Goal: Task Accomplishment & Management: Use online tool/utility

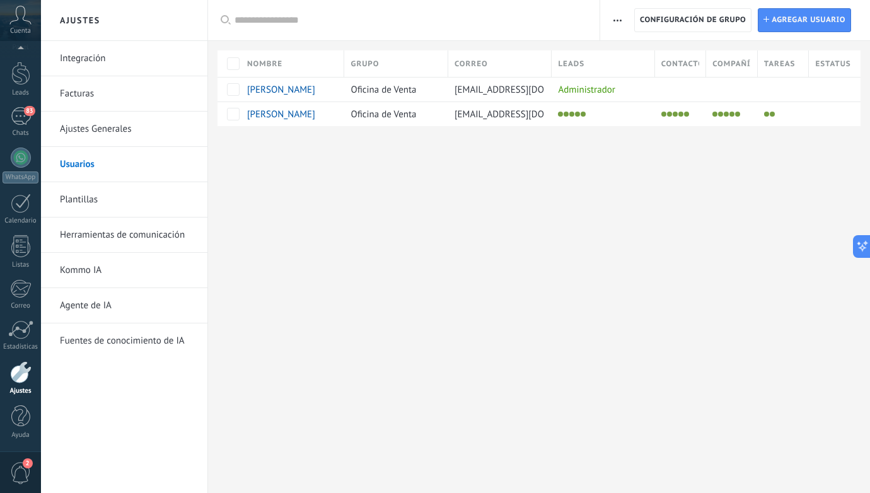
click at [25, 368] on div at bounding box center [20, 372] width 21 height 22
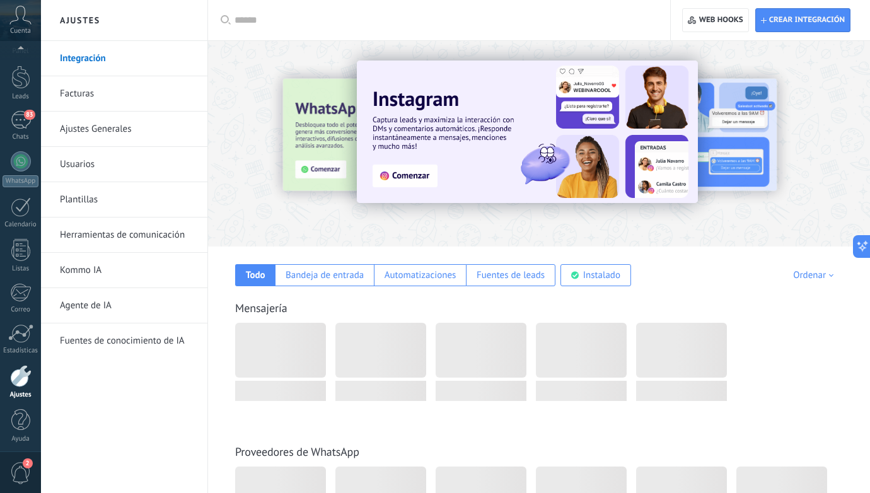
scroll to position [32, 0]
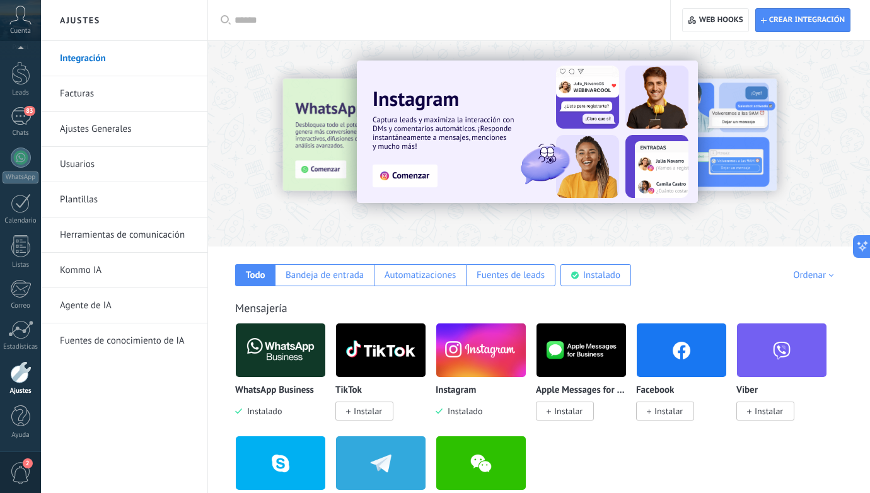
click at [131, 240] on link "Herramientas de comunicación" at bounding box center [127, 234] width 135 height 35
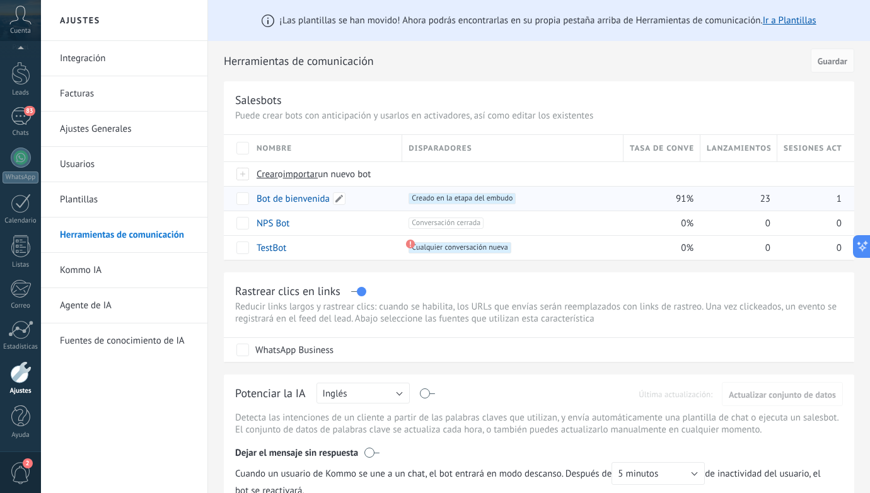
click at [294, 199] on link "Bot de bienvenida" at bounding box center [292, 199] width 73 height 12
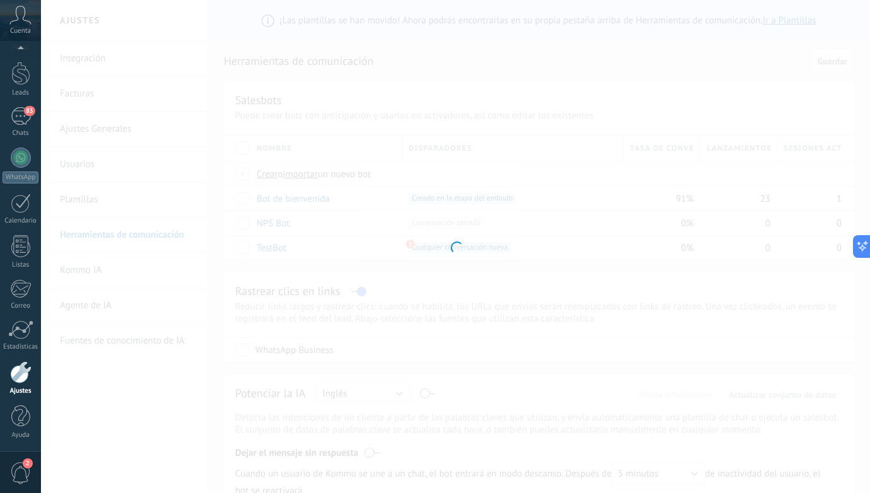
type input "**********"
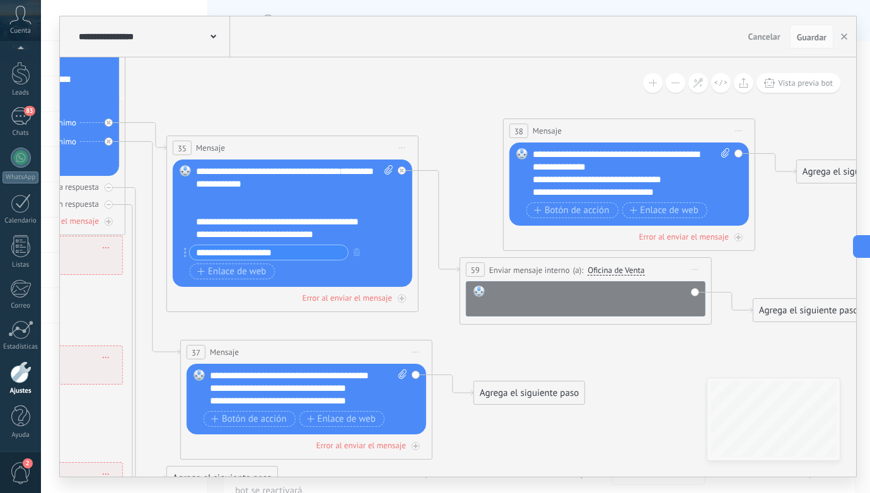
click at [544, 297] on div at bounding box center [594, 297] width 209 height 25
click at [631, 293] on div "**********" at bounding box center [594, 297] width 209 height 25
click at [588, 305] on div "**********" at bounding box center [594, 297] width 209 height 25
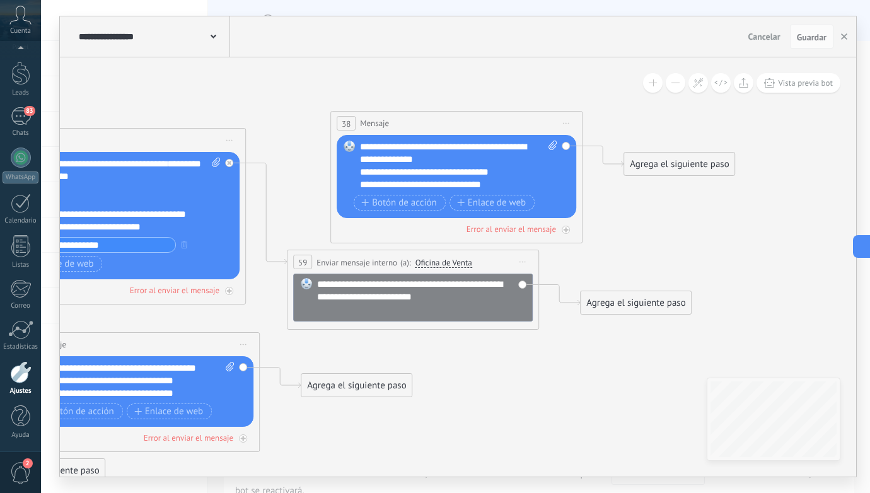
drag, startPoint x: 455, startPoint y: 285, endPoint x: 471, endPoint y: 303, distance: 24.5
click at [471, 303] on div "**********" at bounding box center [421, 297] width 209 height 38
drag, startPoint x: 456, startPoint y: 284, endPoint x: 483, endPoint y: 295, distance: 29.1
click at [483, 296] on div "**********" at bounding box center [421, 297] width 209 height 38
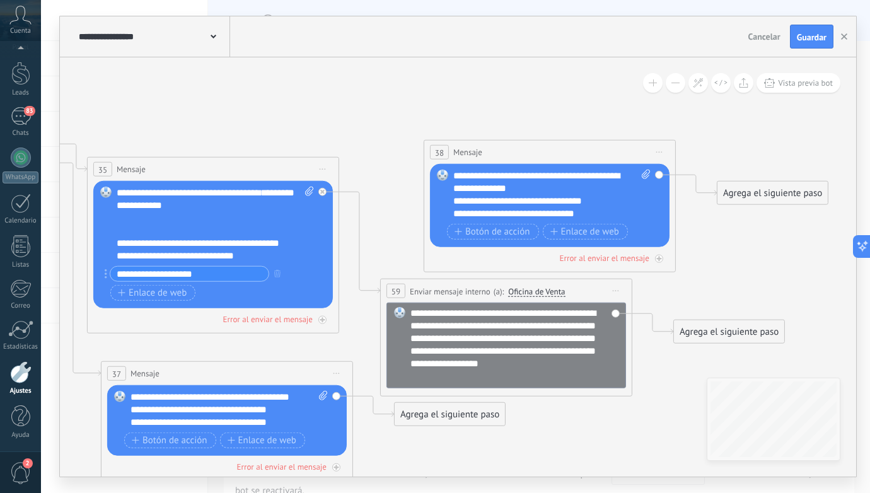
click at [662, 151] on span "Iniciar vista previa aquí Cambiar nombre Duplicar [GEOGRAPHIC_DATA]" at bounding box center [659, 152] width 20 height 18
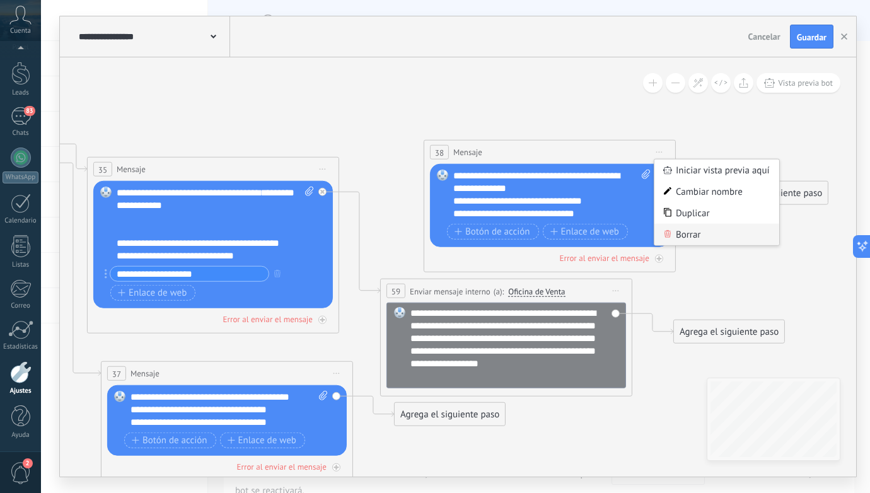
click at [691, 232] on div "Borrar" at bounding box center [716, 234] width 125 height 21
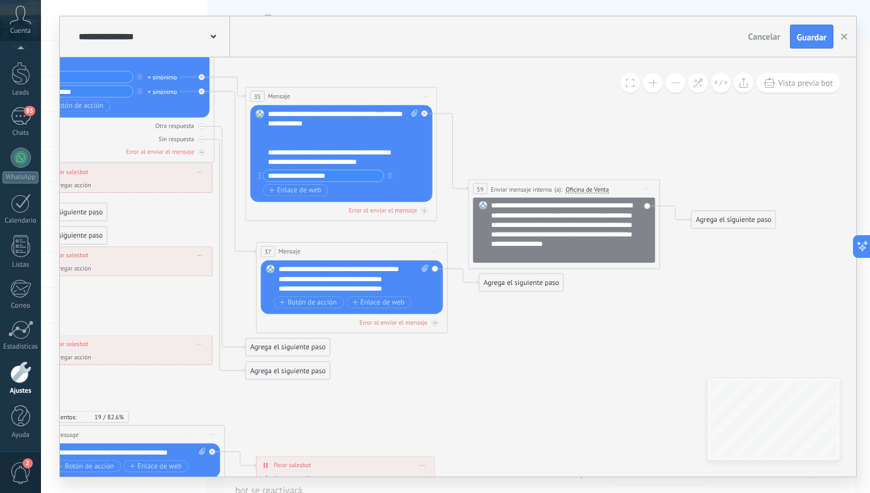
click at [318, 270] on div "**********" at bounding box center [354, 279] width 150 height 29
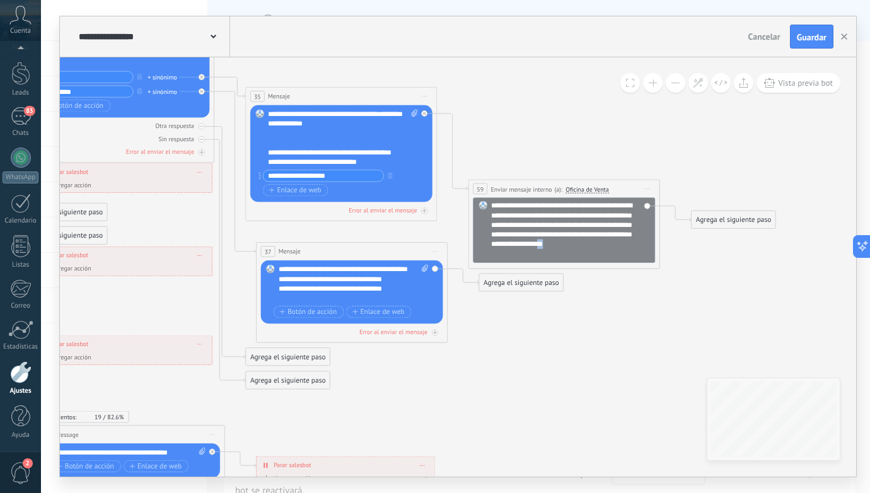
scroll to position [4, 0]
drag, startPoint x: 512, startPoint y: 253, endPoint x: 517, endPoint y: 241, distance: 12.8
click at [517, 241] on div "**********" at bounding box center [570, 229] width 159 height 57
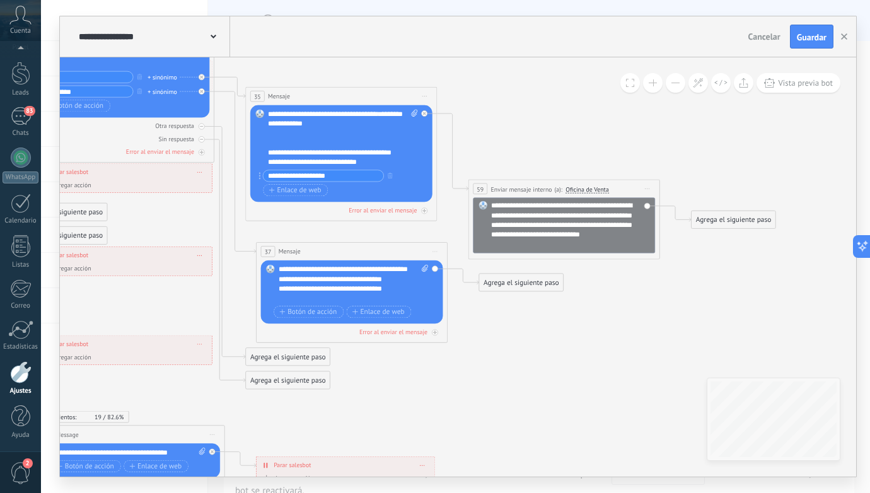
scroll to position [0, 0]
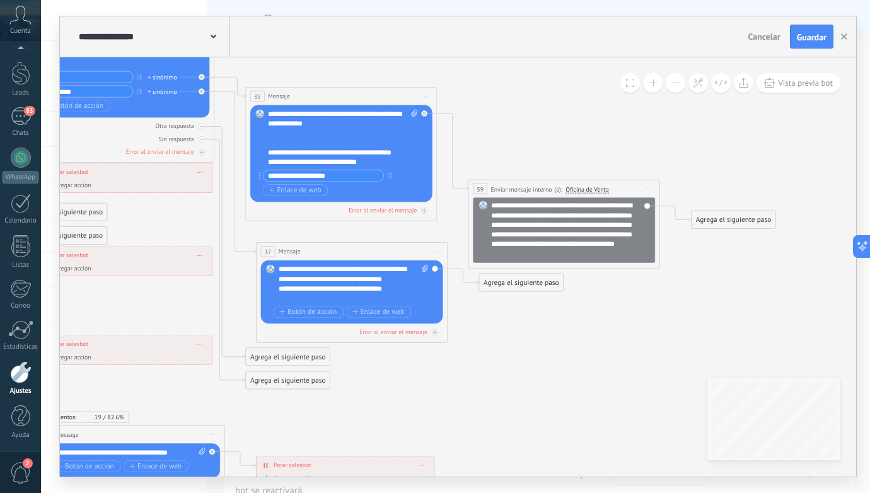
click at [686, 355] on icon at bounding box center [75, 219] width 1879 height 1163
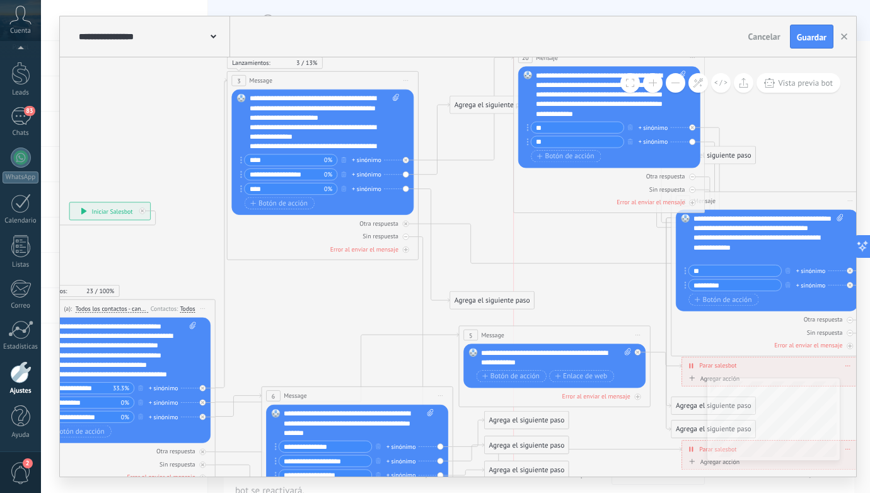
drag, startPoint x: 614, startPoint y: 133, endPoint x: 679, endPoint y: 62, distance: 96.4
click at [679, 62] on div "20 Mensaje ******* (a): Todos los contactos - canales seleccionados Todos los c…" at bounding box center [609, 58] width 190 height 18
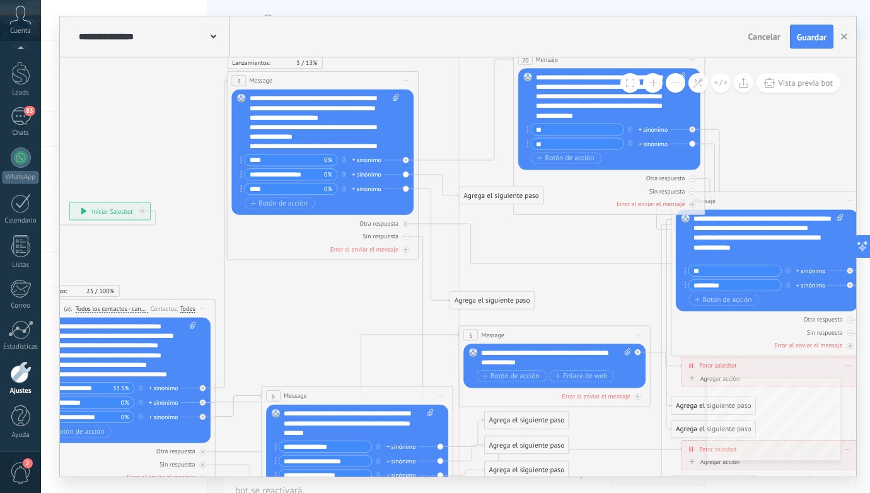
drag, startPoint x: 474, startPoint y: 105, endPoint x: 478, endPoint y: 196, distance: 90.9
click at [478, 196] on div "Agrega el siguiente paso" at bounding box center [501, 196] width 84 height 16
drag, startPoint x: 475, startPoint y: 301, endPoint x: 495, endPoint y: 217, distance: 86.8
click at [495, 217] on div "Agrega el siguiente paso" at bounding box center [512, 216] width 84 height 16
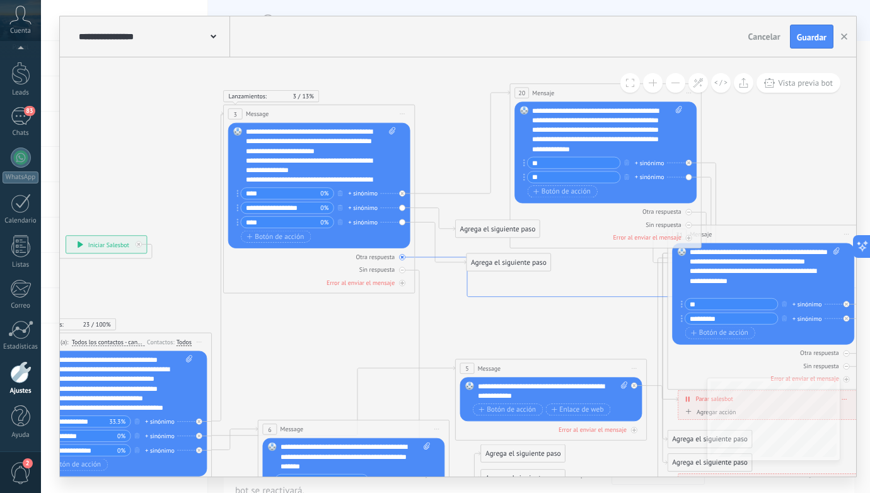
drag, startPoint x: 504, startPoint y: 264, endPoint x: 500, endPoint y: 296, distance: 31.7
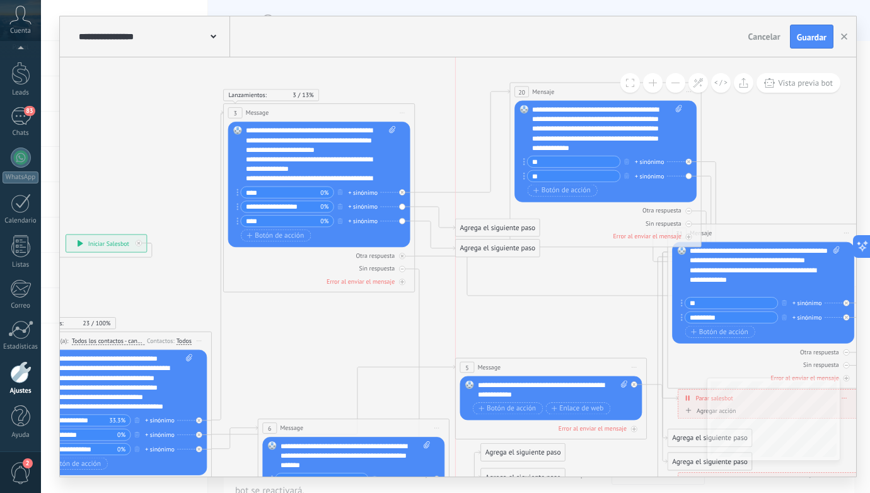
drag, startPoint x: 499, startPoint y: 265, endPoint x: 487, endPoint y: 252, distance: 17.4
click at [487, 252] on div "Agrega el siguiente paso" at bounding box center [498, 248] width 84 height 16
click at [437, 256] on icon at bounding box center [546, 277] width 263 height 42
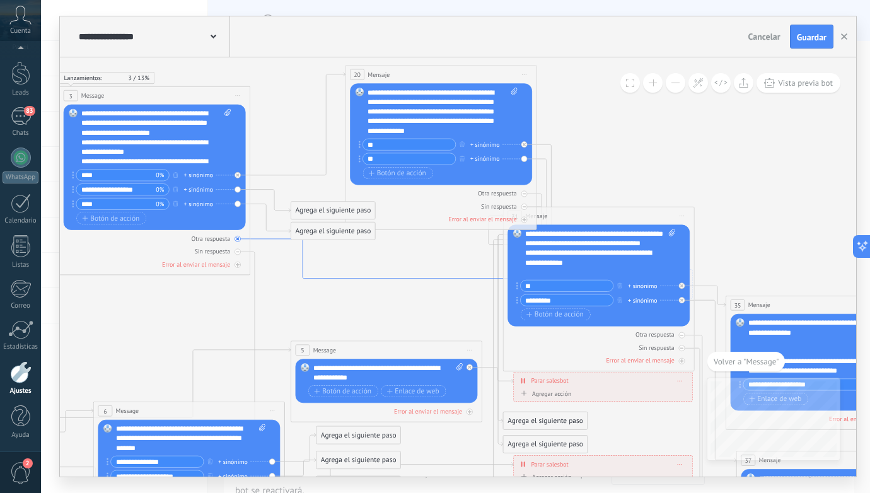
click at [385, 279] on icon at bounding box center [381, 260] width 263 height 42
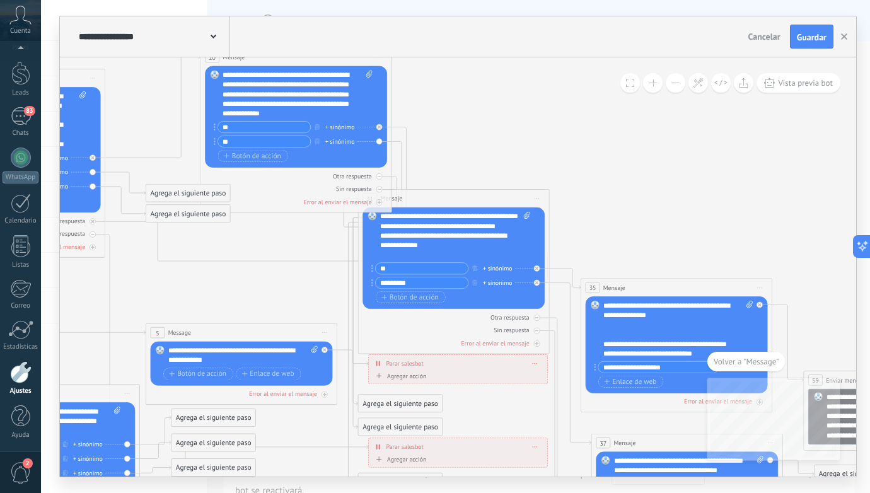
click at [674, 243] on icon at bounding box center [394, 388] width 1846 height 1161
click at [265, 261] on icon at bounding box center [236, 242] width 263 height 42
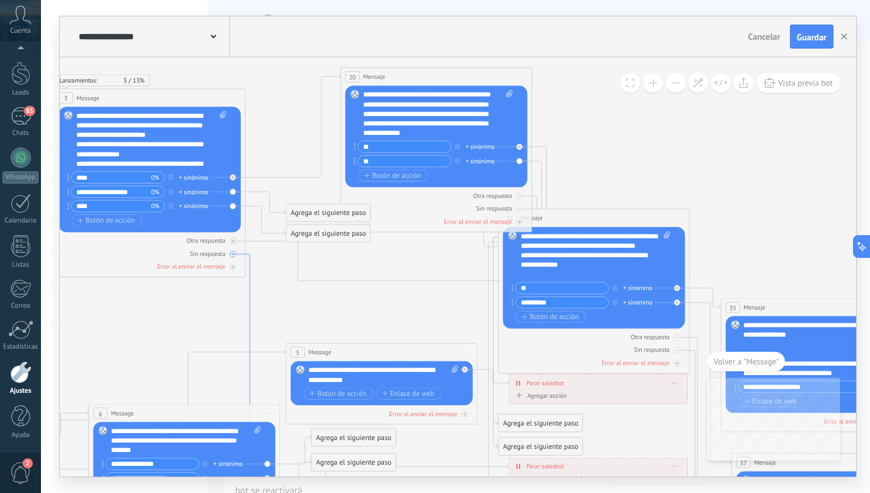
click at [247, 310] on icon at bounding box center [261, 459] width 31 height 410
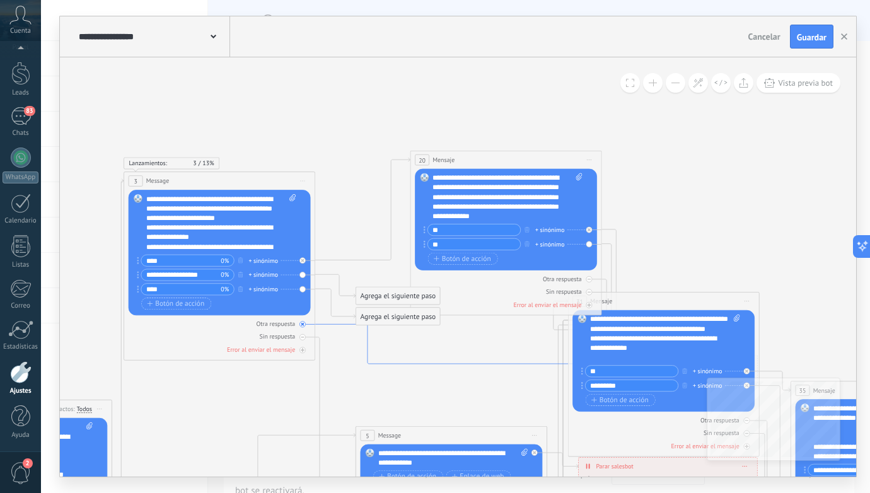
click at [334, 324] on icon at bounding box center [446, 345] width 263 height 42
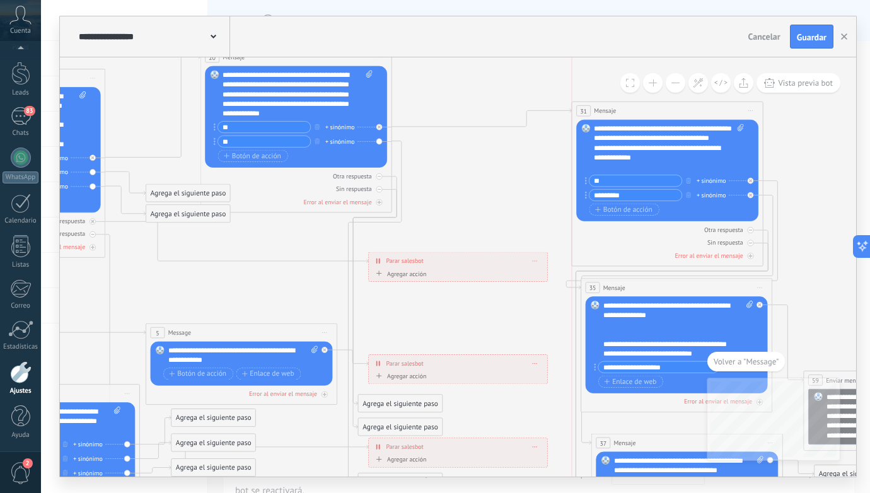
drag, startPoint x: 489, startPoint y: 197, endPoint x: 703, endPoint y: 109, distance: 230.9
click at [701, 109] on div "31 Mensaje ******* (a): Todos los contactos - canales seleccionados Todos los c…" at bounding box center [667, 111] width 190 height 18
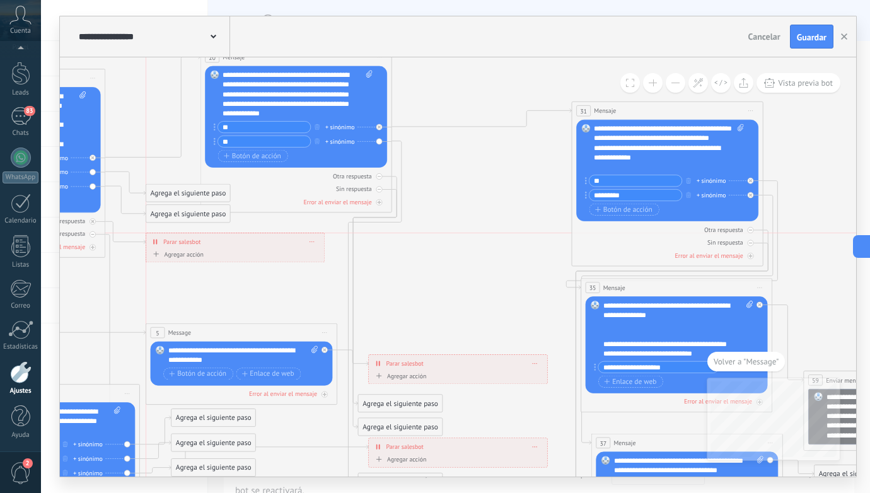
drag, startPoint x: 479, startPoint y: 255, endPoint x: 251, endPoint y: 239, distance: 228.0
click at [251, 239] on div "**********" at bounding box center [235, 241] width 178 height 17
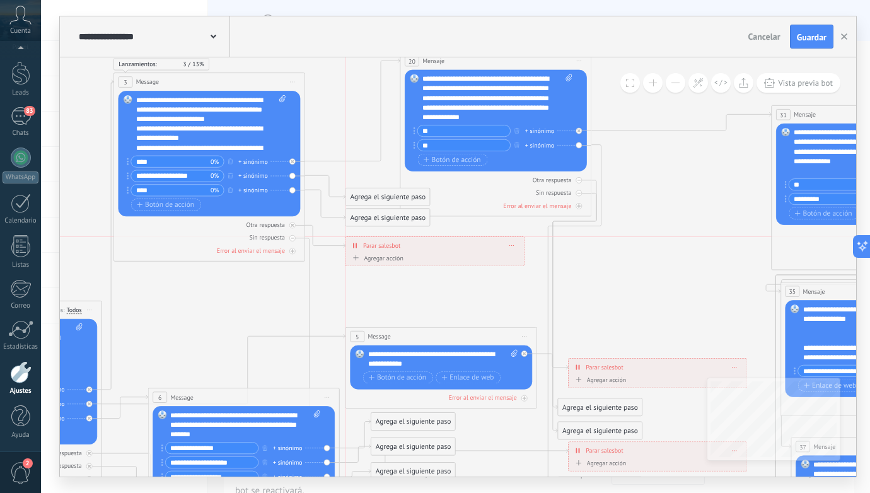
click at [428, 246] on div "**********" at bounding box center [435, 245] width 178 height 17
click at [388, 258] on div "Agregar acción" at bounding box center [376, 258] width 53 height 7
click at [388, 258] on button "Conversación marcada como cerrada" at bounding box center [405, 258] width 120 height 17
click at [486, 284] on icon at bounding box center [594, 392] width 1846 height 1161
click at [514, 243] on span "Borrar" at bounding box center [511, 245] width 5 height 4
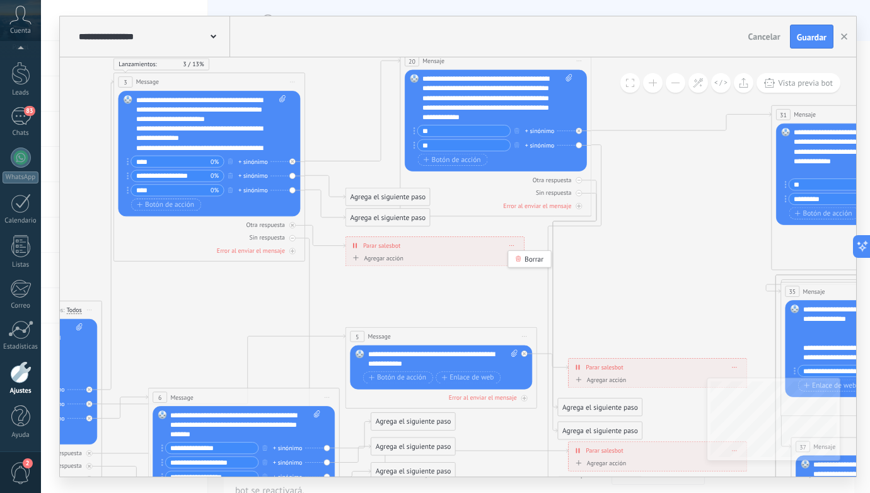
click at [451, 298] on icon at bounding box center [594, 392] width 1846 height 1161
click at [383, 257] on div "Agregar acción" at bounding box center [376, 258] width 53 height 7
click at [383, 257] on button "Conversación marcada como cerrada" at bounding box center [405, 258] width 120 height 17
click at [405, 259] on span "Conversación marcada como cerrada" at bounding box center [404, 258] width 116 height 9
click at [514, 261] on icon at bounding box center [511, 261] width 5 height 1
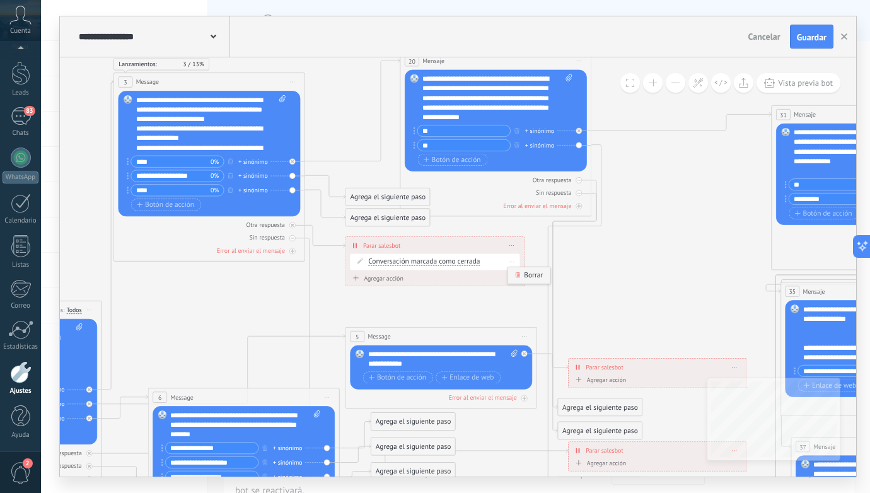
click at [524, 276] on div "Borrar" at bounding box center [528, 275] width 42 height 16
click at [359, 258] on div "Agregar acción" at bounding box center [376, 258] width 53 height 7
click at [359, 258] on button "Conversación marcada como cerrada" at bounding box center [405, 258] width 120 height 17
click at [375, 278] on span "Iniciar Salesbot" at bounding box center [404, 274] width 116 height 9
click at [510, 260] on span at bounding box center [511, 261] width 4 height 5
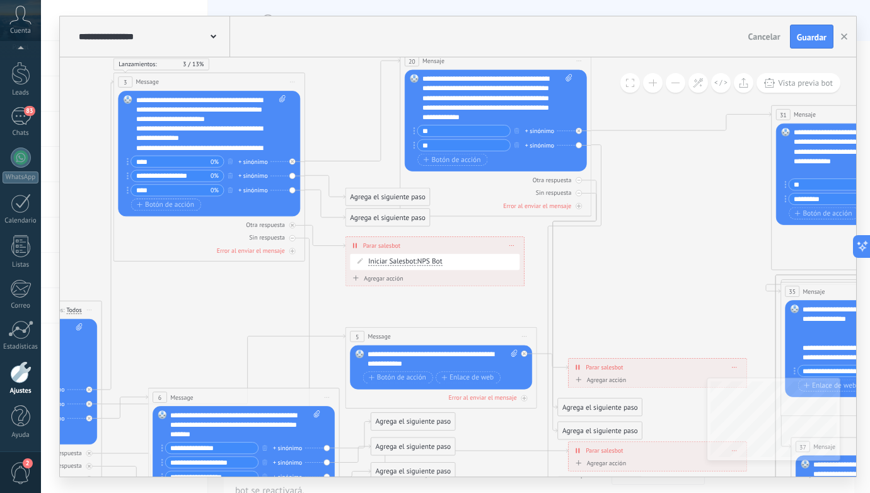
click at [456, 291] on icon at bounding box center [594, 392] width 1846 height 1161
click at [383, 277] on div "Agregar acción" at bounding box center [376, 278] width 53 height 7
click at [383, 277] on button "Iniciar Salesbot" at bounding box center [405, 278] width 120 height 17
click at [437, 306] on icon at bounding box center [594, 392] width 1846 height 1161
click at [431, 258] on div "NPS Bot" at bounding box center [429, 261] width 25 height 8
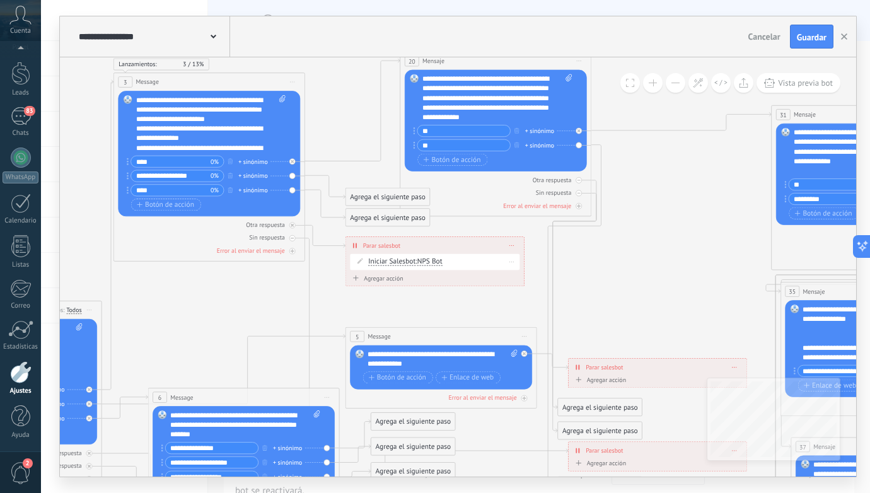
click at [401, 258] on div "Iniciar Salesbot Conversación marcada como cerrada Iniciar Salesbot Iniciar Sal…" at bounding box center [442, 261] width 149 height 9
click at [396, 262] on span "Iniciar Salesbot" at bounding box center [391, 262] width 47 height 8
click at [396, 262] on button "Iniciar Salesbot" at bounding box center [424, 261] width 120 height 17
click at [396, 262] on span "Conversación marcada como cerrada" at bounding box center [415, 262] width 116 height 9
click at [396, 262] on span "Conversación marcada como cerrada" at bounding box center [424, 262] width 112 height 8
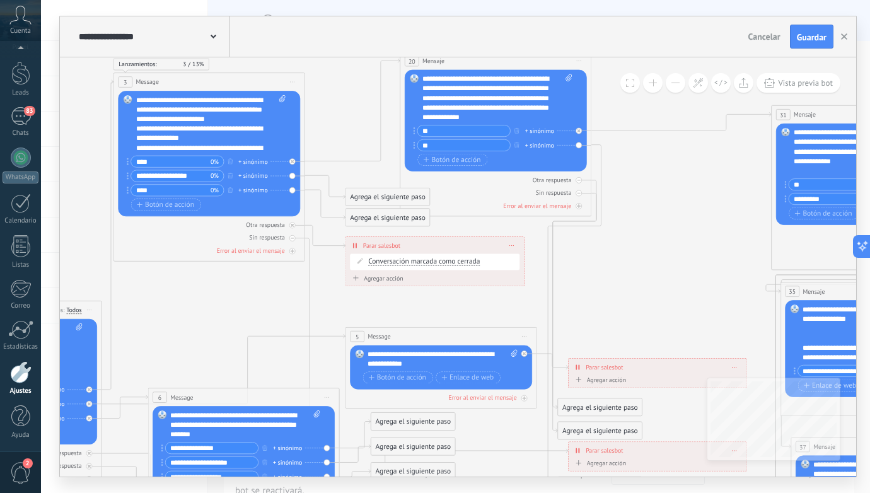
click at [396, 262] on button "Conversación marcada como cerrada" at bounding box center [424, 261] width 120 height 17
click at [469, 312] on icon at bounding box center [594, 392] width 1846 height 1161
click at [463, 262] on span "Conversación marcada como cerrada" at bounding box center [424, 262] width 112 height 8
click at [463, 262] on button "Conversación marcada como cerrada" at bounding box center [424, 261] width 120 height 17
click at [476, 299] on icon at bounding box center [594, 392] width 1846 height 1161
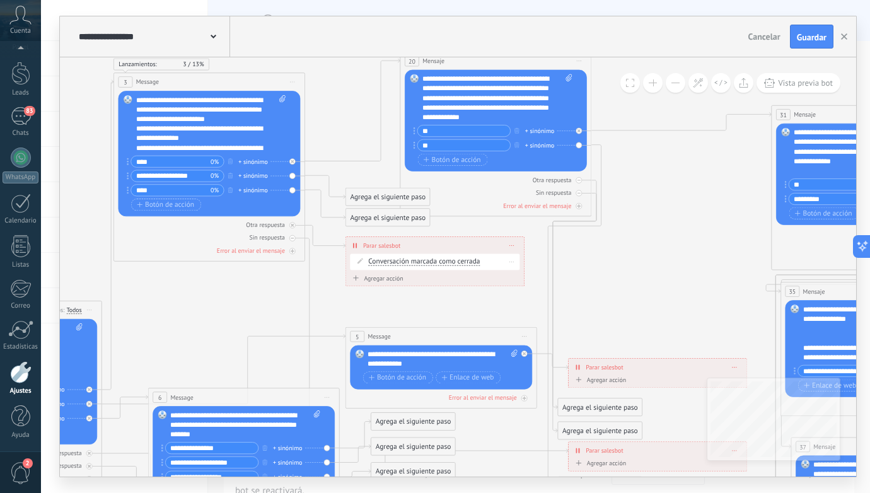
click at [512, 262] on span at bounding box center [511, 261] width 4 height 5
click at [527, 275] on icon at bounding box center [594, 392] width 1846 height 1161
click at [514, 263] on div "Borrar" at bounding box center [511, 262] width 15 height 14
click at [524, 272] on div "Borrar" at bounding box center [528, 275] width 42 height 16
click at [442, 291] on icon at bounding box center [594, 392] width 1846 height 1161
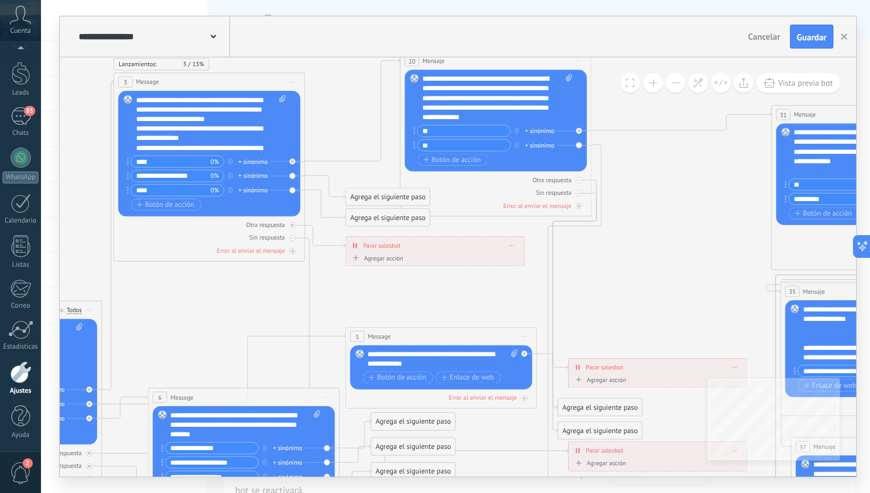
click at [389, 258] on div "Agregar acción" at bounding box center [376, 258] width 53 height 7
click at [389, 258] on button "Iniciar Salesbot" at bounding box center [405, 258] width 120 height 17
click at [411, 258] on span "Conversación marcada como cerrada" at bounding box center [404, 258] width 116 height 9
click at [512, 262] on icon at bounding box center [511, 261] width 5 height 1
click at [523, 272] on div "Borrar" at bounding box center [528, 275] width 42 height 16
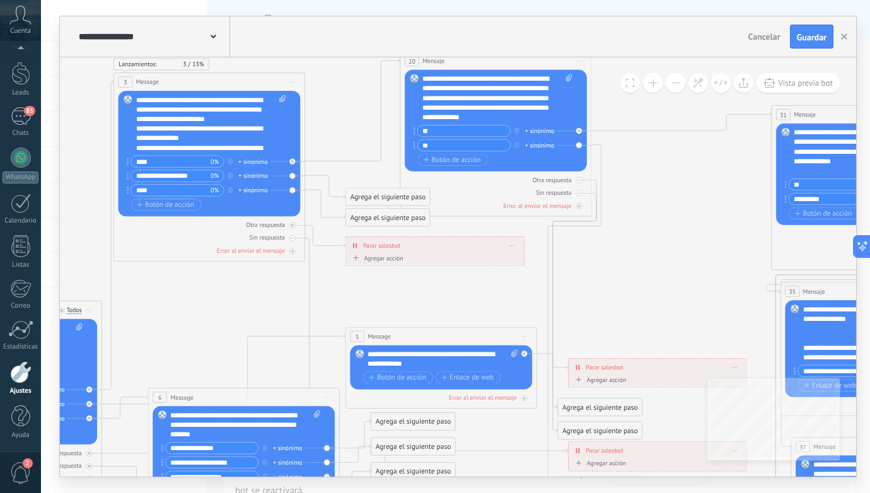
click at [512, 241] on div "**********" at bounding box center [435, 245] width 178 height 17
click at [510, 243] on span at bounding box center [511, 245] width 4 height 5
click at [526, 255] on div "Borrar" at bounding box center [529, 259] width 42 height 16
drag, startPoint x: 390, startPoint y: 115, endPoint x: 413, endPoint y: 253, distance: 140.0
click at [413, 253] on div "Agrega el siguiente paso" at bounding box center [402, 251] width 84 height 16
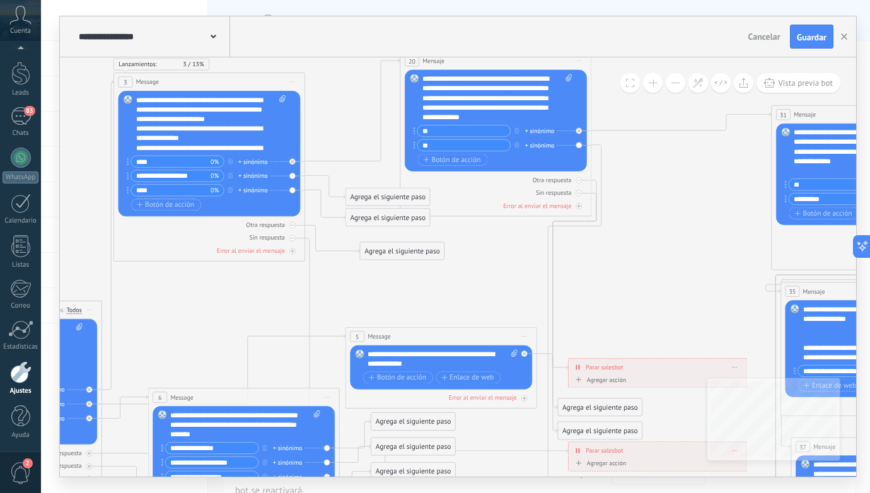
click at [396, 253] on div "Agrega el siguiente paso" at bounding box center [402, 251] width 84 height 16
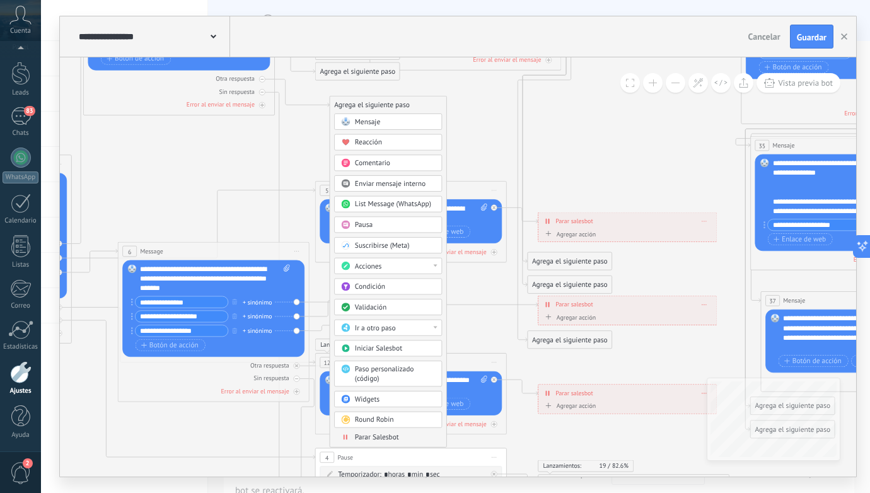
click at [435, 266] on div at bounding box center [435, 265] width 4 height 3
click at [408, 267] on div "Administrar etiquetas" at bounding box center [388, 266] width 106 height 16
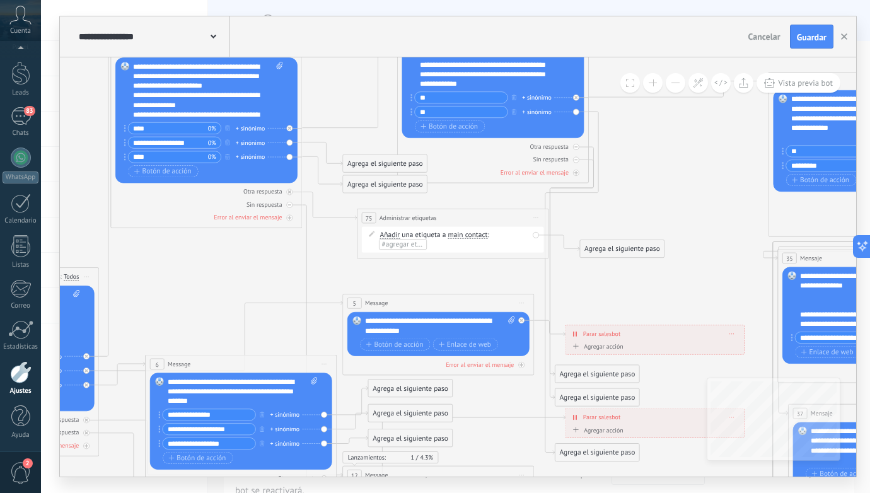
click at [411, 243] on span "#agregar etiquetas" at bounding box center [410, 243] width 57 height 9
click at [415, 248] on input "text" at bounding box center [404, 245] width 48 height 8
click at [466, 275] on icon at bounding box center [591, 370] width 1846 height 1183
click at [535, 214] on span "Iniciar vista previa aquí Cambiar nombre Duplicar [GEOGRAPHIC_DATA]" at bounding box center [535, 218] width 15 height 14
click at [551, 280] on div "Borrar" at bounding box center [579, 280] width 95 height 16
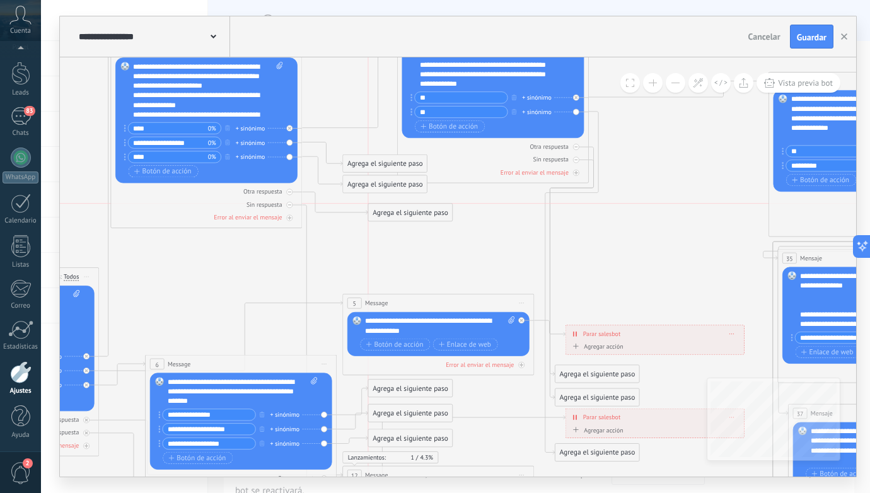
drag, startPoint x: 373, startPoint y: 83, endPoint x: 403, endPoint y: 218, distance: 138.7
click at [403, 218] on div "Agrega el siguiente paso" at bounding box center [410, 213] width 84 height 16
click at [406, 216] on div "Agrega el siguiente paso" at bounding box center [410, 213] width 84 height 16
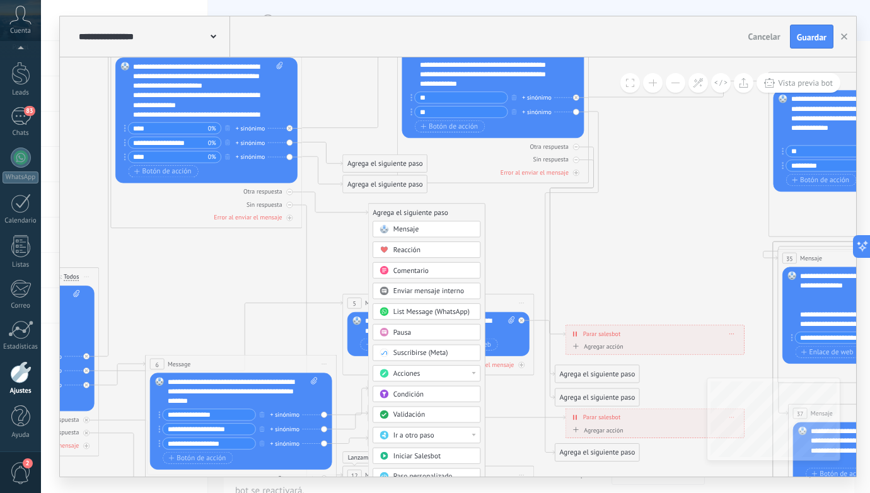
click at [417, 412] on span "Validación" at bounding box center [409, 414] width 32 height 9
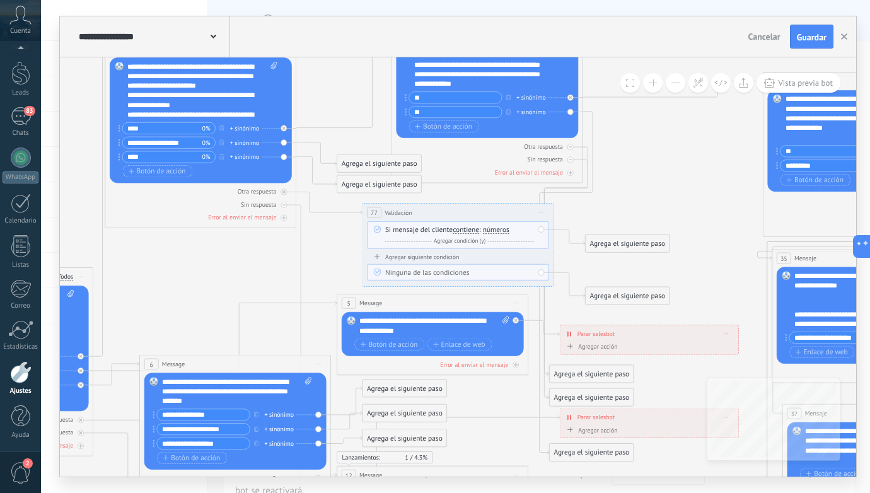
click at [496, 237] on div "Y Agregar condición (y)" at bounding box center [459, 241] width 149 height 9
click at [495, 231] on span "números" at bounding box center [496, 230] width 26 height 8
click at [495, 231] on button "números" at bounding box center [538, 229] width 120 height 17
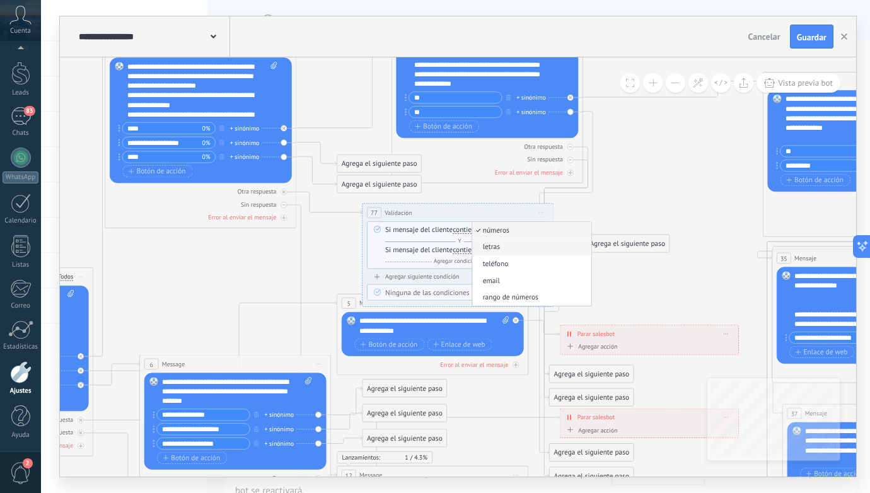
click at [497, 246] on span "letras" at bounding box center [530, 247] width 116 height 9
click at [617, 243] on div "Agrega el siguiente paso" at bounding box center [627, 244] width 84 height 16
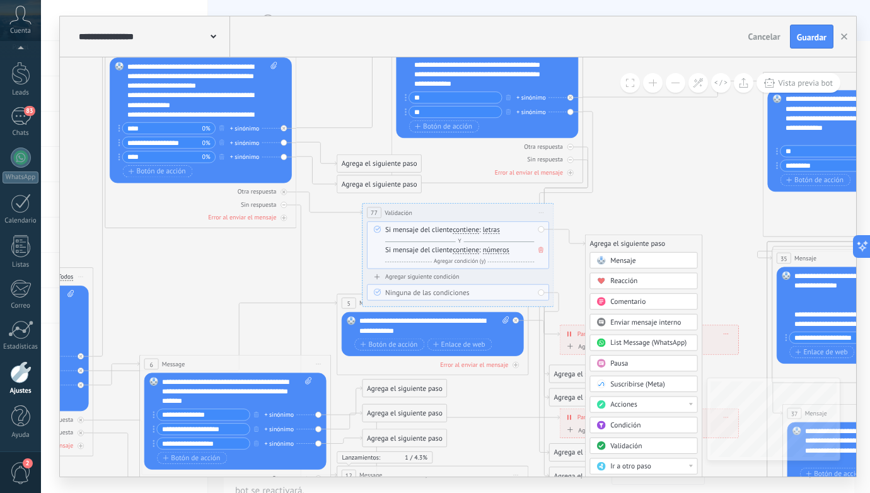
click at [623, 262] on span "Mensaje" at bounding box center [622, 260] width 25 height 9
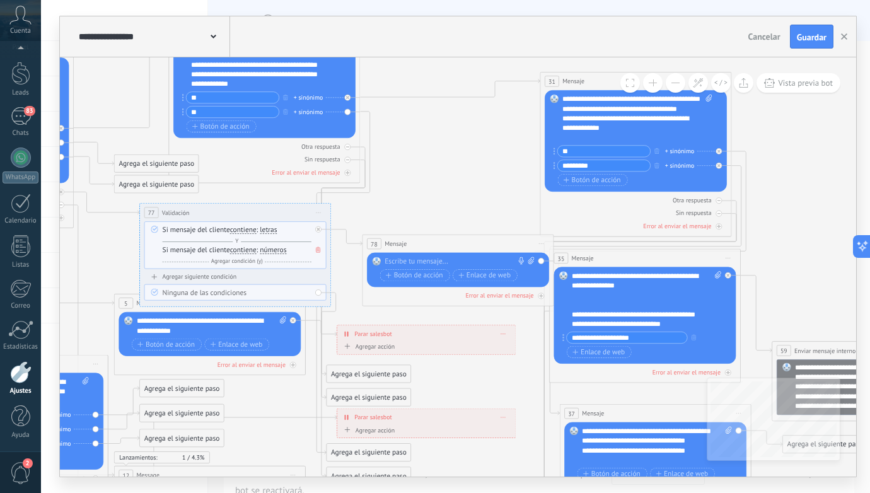
click at [427, 260] on div at bounding box center [455, 260] width 142 height 9
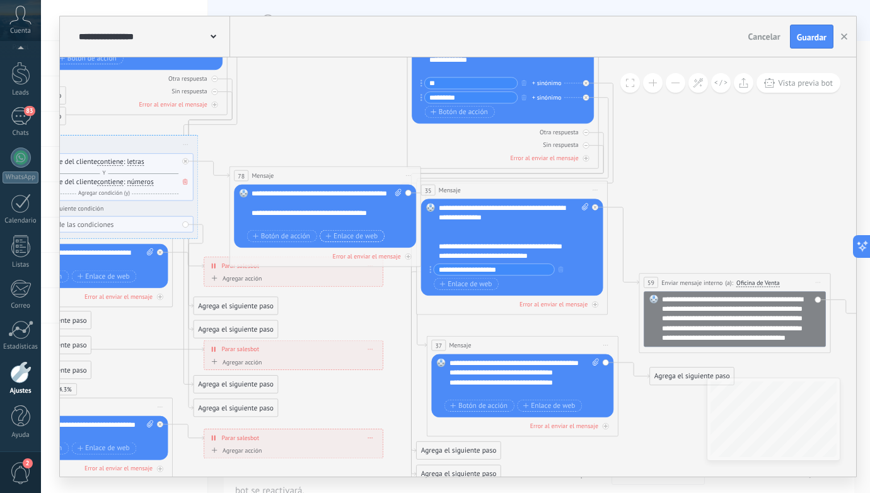
click at [354, 237] on span "Enlace de web" at bounding box center [351, 236] width 52 height 8
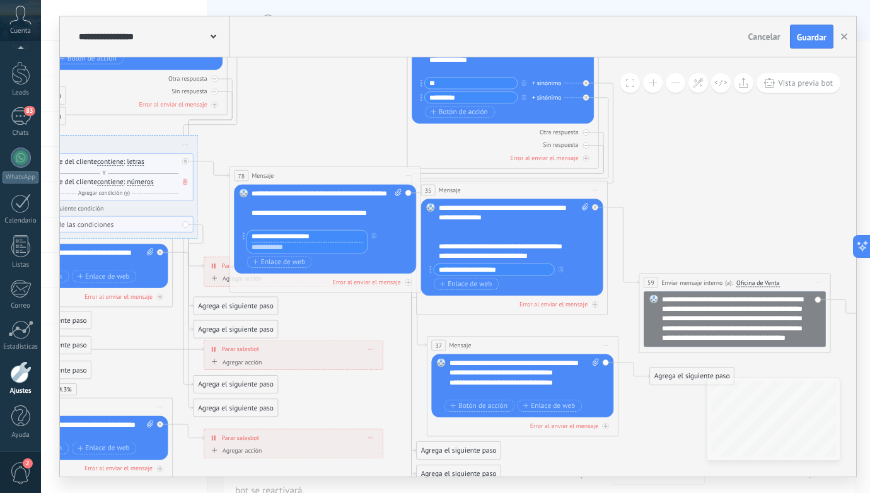
type input "**********"
click at [302, 248] on input "text" at bounding box center [307, 246] width 120 height 11
type input "**********"
click at [381, 145] on icon at bounding box center [230, 282] width 1846 height 1142
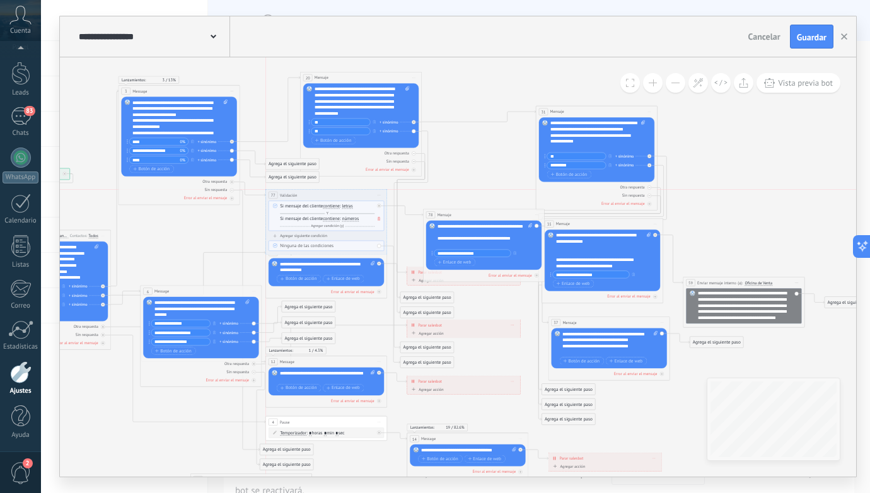
drag, startPoint x: 335, startPoint y: 194, endPoint x: 319, endPoint y: 192, distance: 16.0
click at [319, 192] on div "**********" at bounding box center [326, 195] width 121 height 11
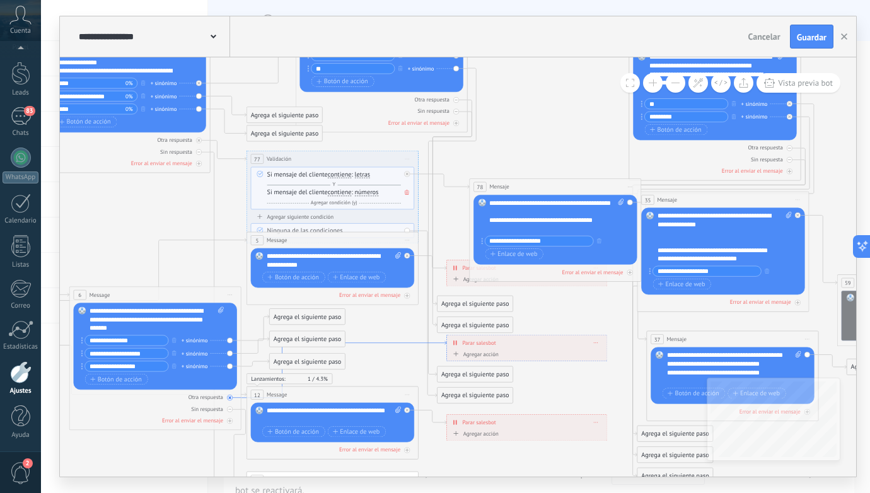
drag, startPoint x: 282, startPoint y: 296, endPoint x: 279, endPoint y: 351, distance: 55.5
drag, startPoint x: 251, startPoint y: 294, endPoint x: 296, endPoint y: 318, distance: 50.7
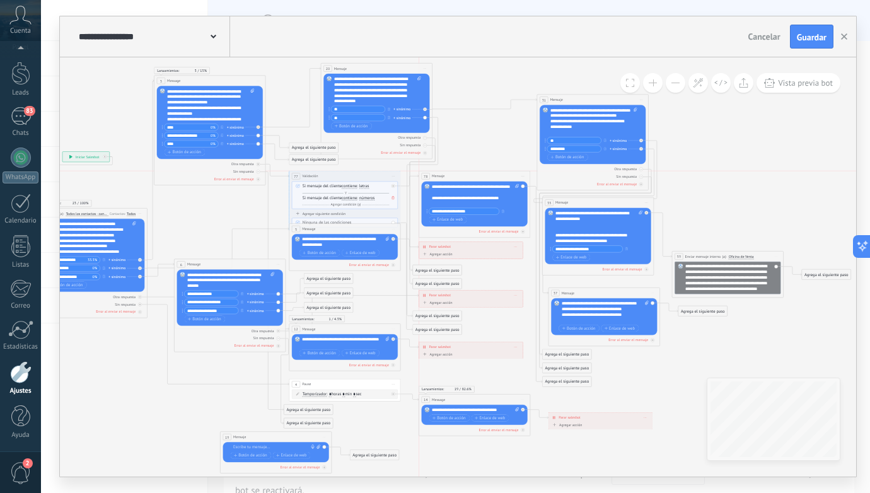
drag, startPoint x: 522, startPoint y: 192, endPoint x: 510, endPoint y: 172, distance: 22.9
click at [510, 172] on div "78 Mensaje ******* (a): Todos los contactos - canales seleccionados Todos los c…" at bounding box center [474, 176] width 111 height 10
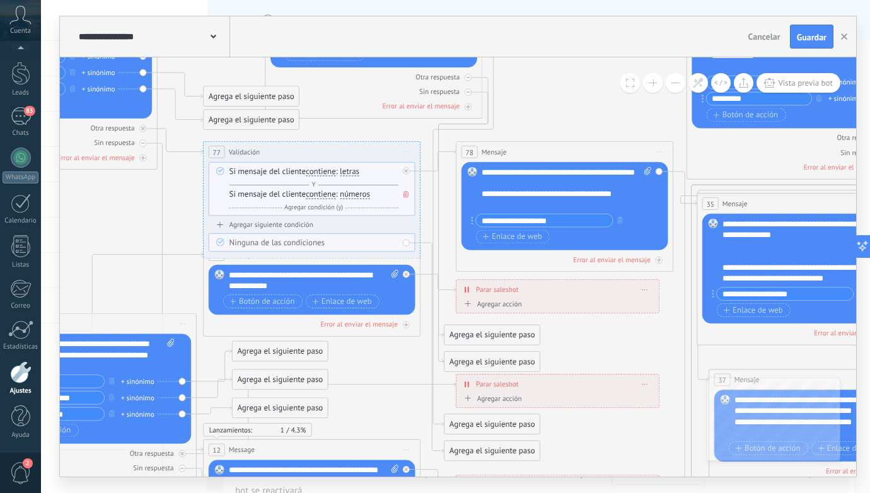
click at [354, 197] on span "números" at bounding box center [355, 194] width 30 height 9
click at [354, 197] on button "números" at bounding box center [402, 195] width 136 height 20
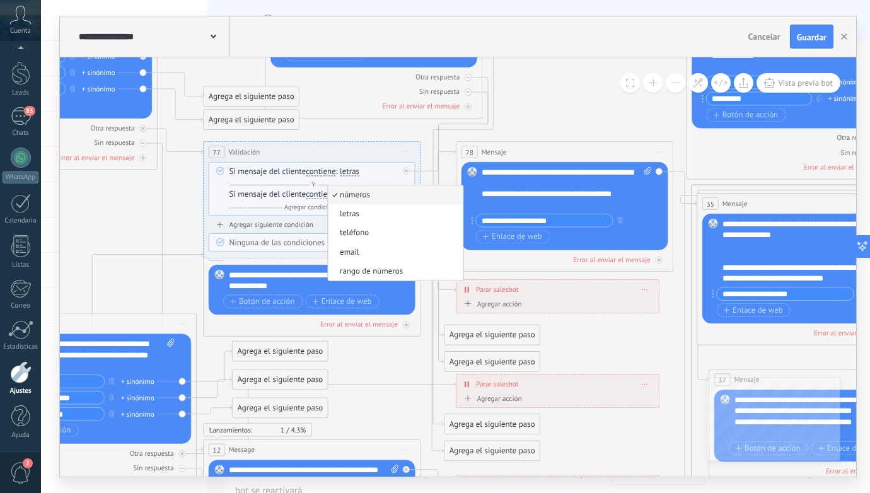
click at [357, 154] on div "**********" at bounding box center [312, 152] width 216 height 20
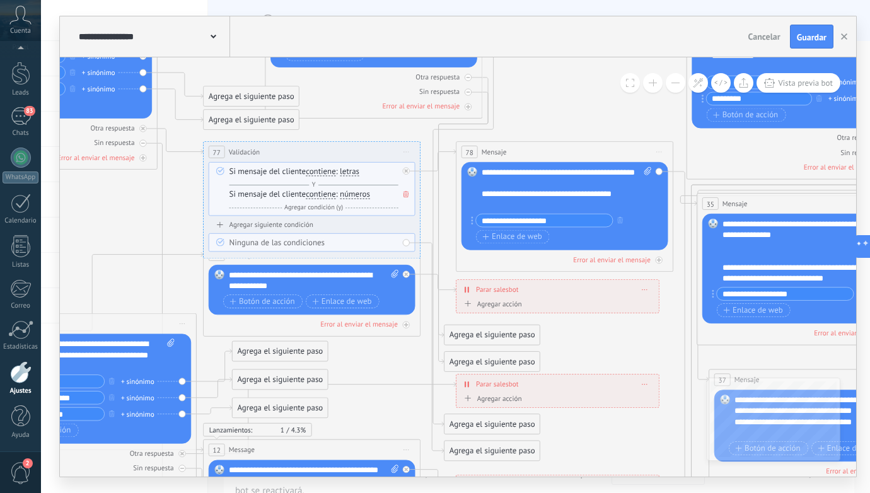
click at [406, 195] on icon at bounding box center [406, 194] width 6 height 6
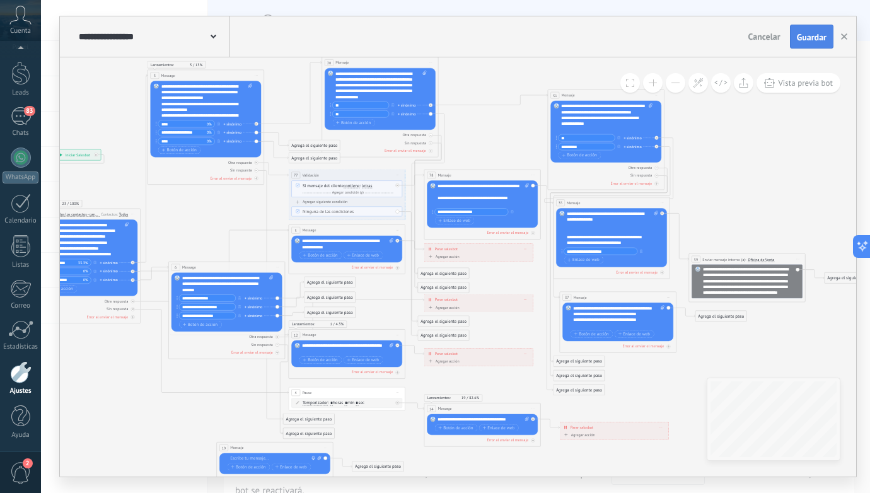
click at [815, 37] on span "Guardar" at bounding box center [812, 37] width 30 height 9
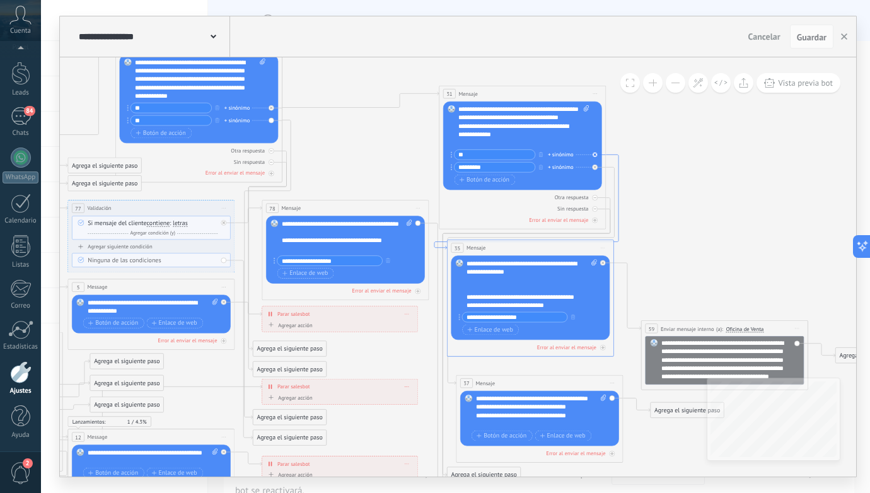
click at [618, 161] on icon at bounding box center [526, 201] width 184 height 95
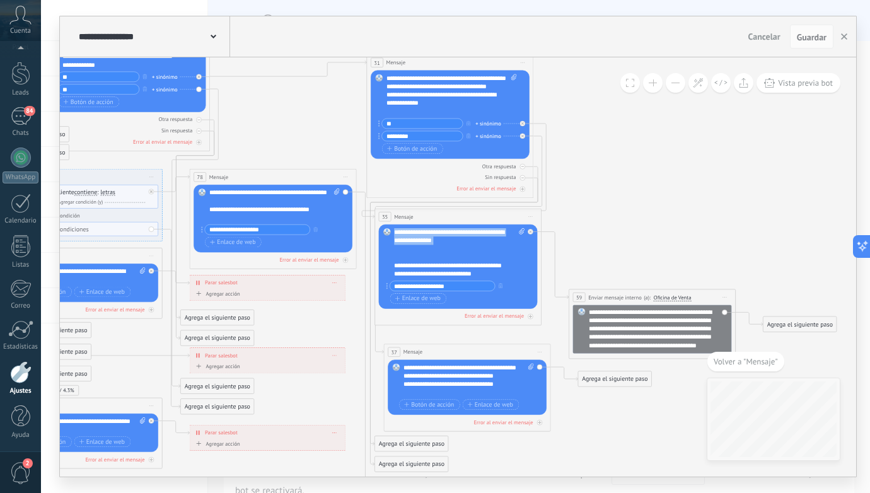
drag, startPoint x: 478, startPoint y: 248, endPoint x: 612, endPoint y: 242, distance: 134.4
click at [643, 220] on icon at bounding box center [212, 315] width 1609 height 1032
click at [546, 135] on icon at bounding box center [454, 171] width 184 height 95
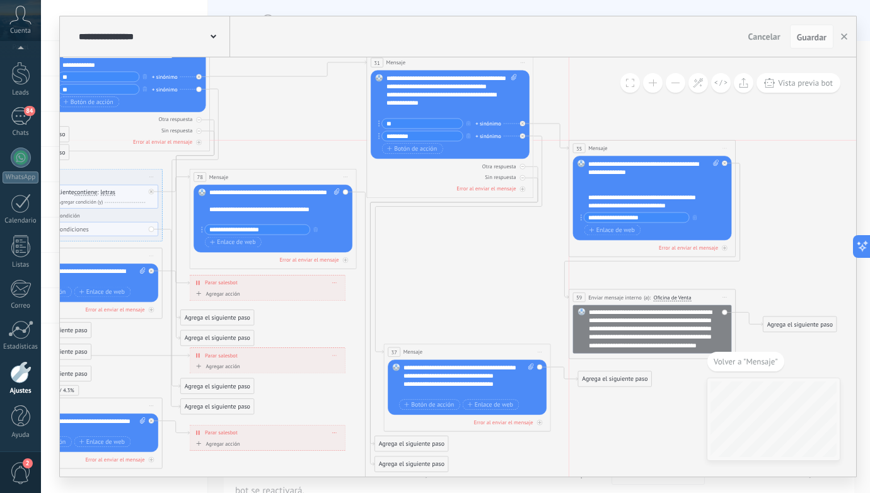
drag, startPoint x: 509, startPoint y: 219, endPoint x: 703, endPoint y: 151, distance: 205.3
click at [703, 150] on div "35 Mensaje ******* (a): Todos los contactos - canales seleccionados Todos los c…" at bounding box center [652, 149] width 166 height 16
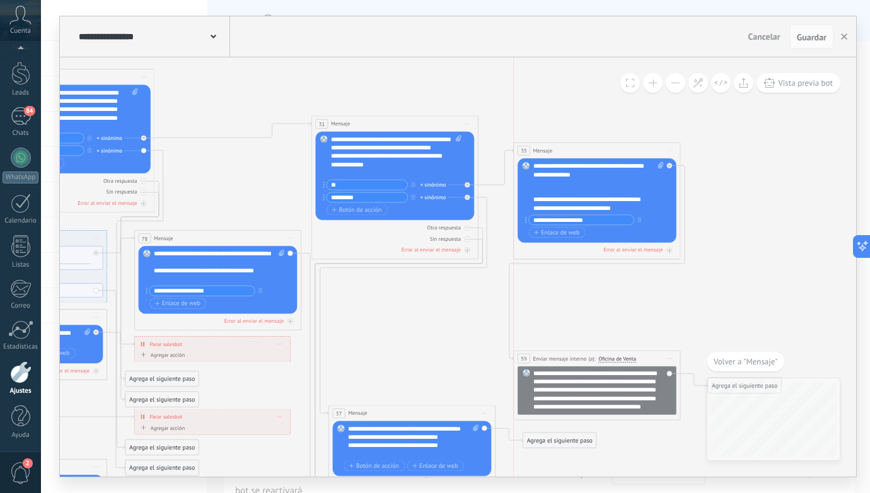
drag, startPoint x: 653, startPoint y: 208, endPoint x: 653, endPoint y: 149, distance: 58.6
click at [653, 149] on div "35 Mensaje ******* (a): Todos los contactos - canales seleccionados Todos los c…" at bounding box center [597, 151] width 166 height 16
click at [712, 202] on icon at bounding box center [156, 366] width 1609 height 1012
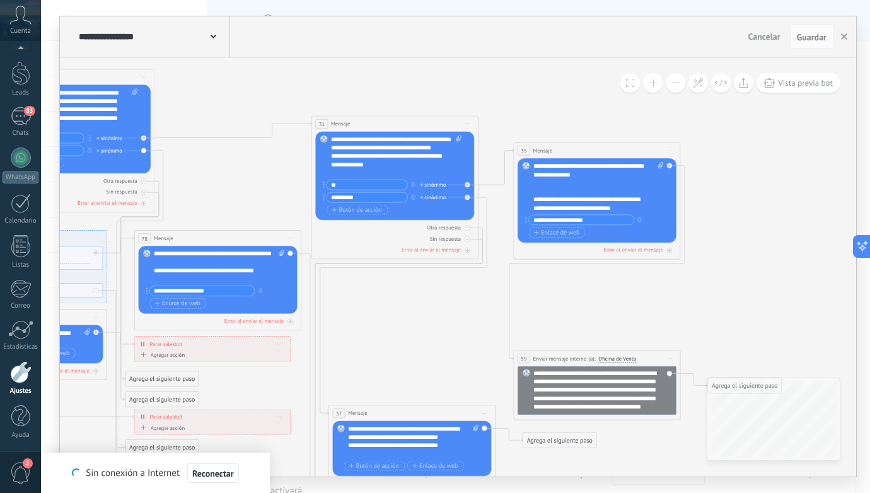
type textarea "*******"
